Goal: Task Accomplishment & Management: Complete application form

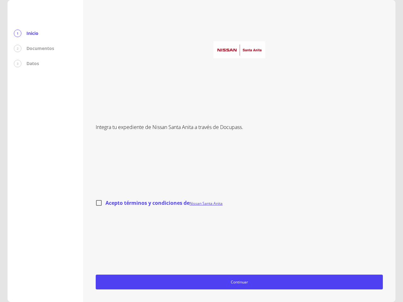
click at [201, 151] on div "Integra tu expediente de Nissan Santa [PERSON_NAME] a través de Docupass. Acept…" at bounding box center [239, 151] width 287 height 277
click at [239, 282] on span "Continuar" at bounding box center [238, 282] width 281 height 7
